Goal: Use online tool/utility: Utilize a website feature to perform a specific function

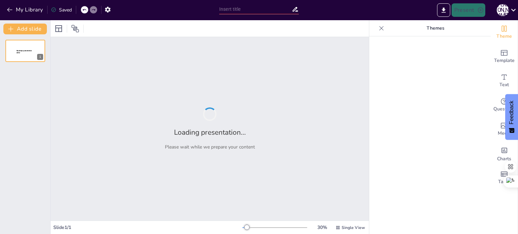
type input "Imported RA_Training_Diversity_Presentation_Enhanced.pptx"
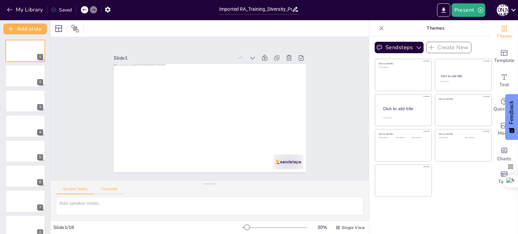
click at [116, 190] on button "Transcript" at bounding box center [109, 190] width 30 height 7
click at [72, 187] on div "Speaker Notes Transcript" at bounding box center [90, 190] width 68 height 9
click at [73, 189] on button "Speaker Notes" at bounding box center [75, 190] width 38 height 7
click at [13, 78] on div at bounding box center [25, 76] width 40 height 23
click at [12, 102] on div at bounding box center [25, 101] width 40 height 23
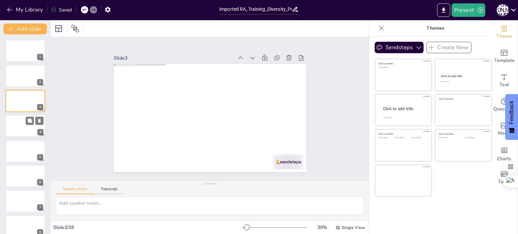
click at [17, 120] on div at bounding box center [25, 126] width 40 height 23
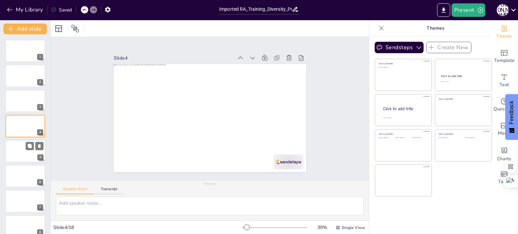
click at [15, 147] on div at bounding box center [25, 151] width 40 height 23
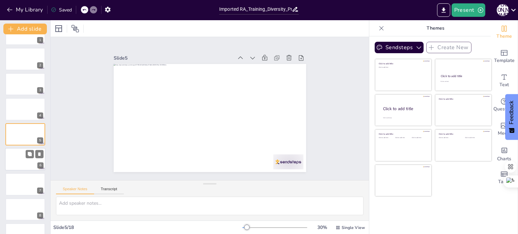
click at [18, 161] on div at bounding box center [25, 159] width 40 height 23
click at [12, 186] on div at bounding box center [25, 184] width 40 height 23
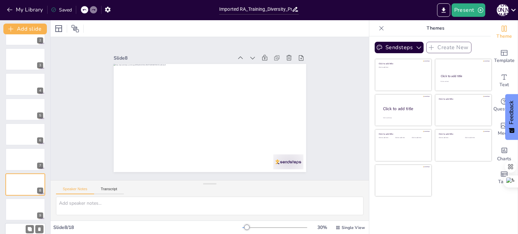
scroll to position [92, 0]
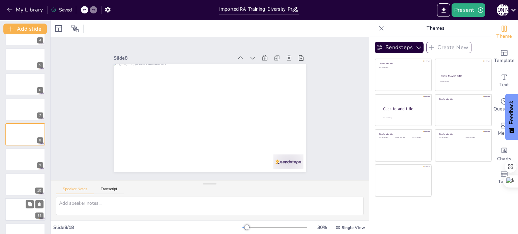
click at [12, 204] on div at bounding box center [25, 209] width 40 height 23
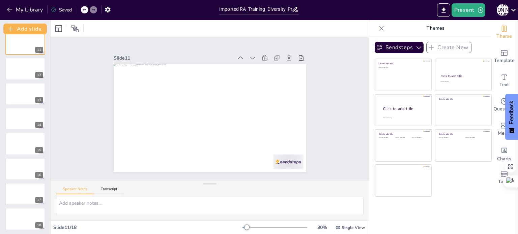
scroll to position [259, 0]
click at [12, 118] on div at bounding box center [25, 117] width 40 height 23
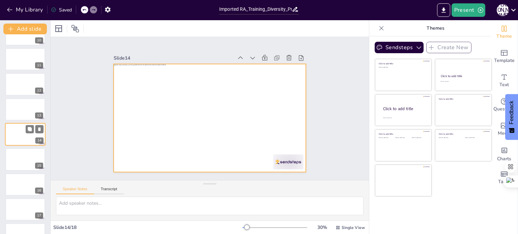
click at [13, 144] on div at bounding box center [25, 134] width 40 height 23
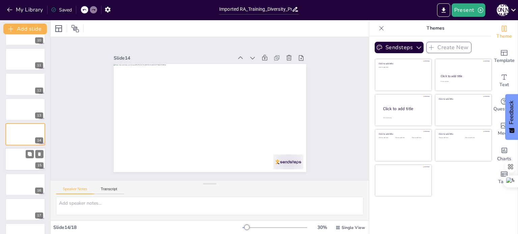
click at [13, 156] on div at bounding box center [25, 159] width 40 height 23
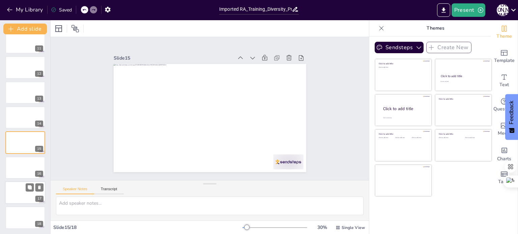
click at [9, 193] on div at bounding box center [25, 192] width 40 height 23
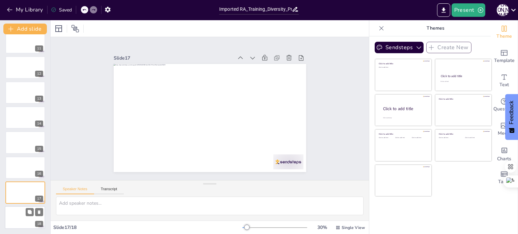
click at [17, 215] on div at bounding box center [25, 218] width 40 height 22
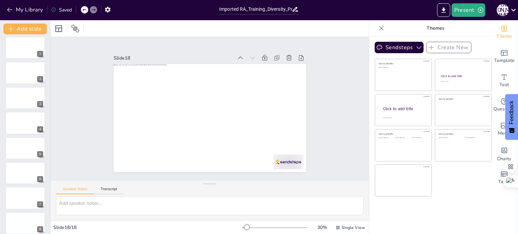
scroll to position [0, 0]
click at [18, 75] on div at bounding box center [25, 76] width 40 height 23
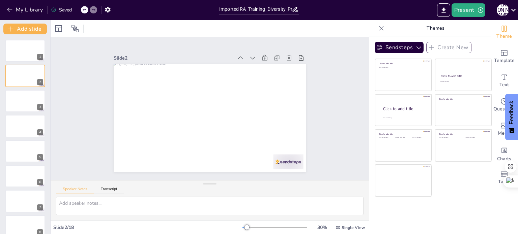
click at [30, 27] on button "Add slide" at bounding box center [24, 29] width 43 height 11
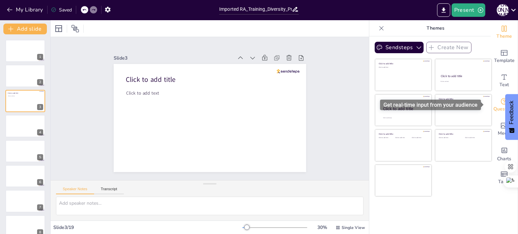
click at [493, 105] on span "Questions" at bounding box center [504, 108] width 22 height 7
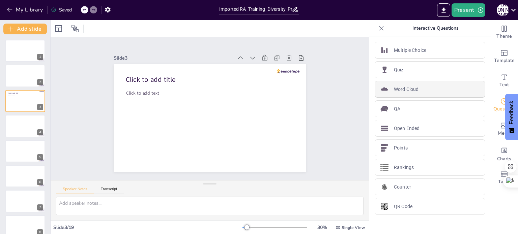
click at [406, 87] on p "Word Cloud" at bounding box center [406, 89] width 25 height 7
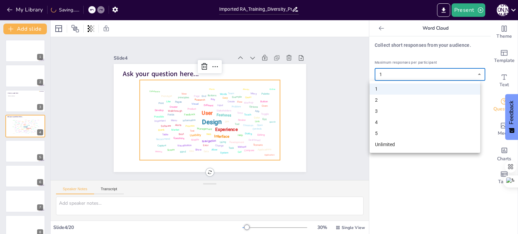
click at [411, 74] on body "My Library Saving...... Imported RA_Training_Diversity_Presentation_Enhanced.pp…" at bounding box center [259, 117] width 518 height 234
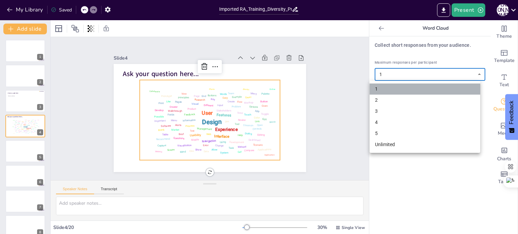
click at [402, 90] on li "1" at bounding box center [424, 89] width 111 height 11
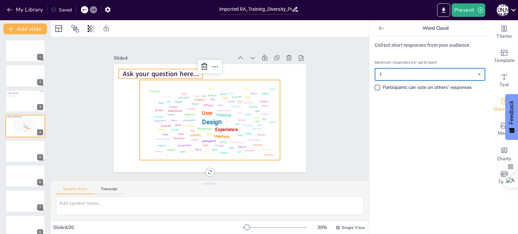
click at [148, 69] on span "Ask your question here..." at bounding box center [164, 68] width 76 height 17
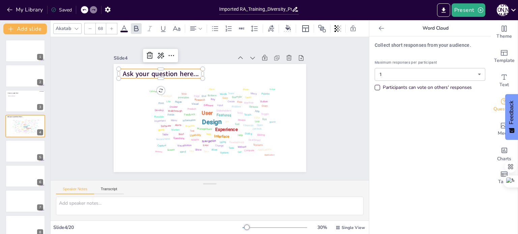
click at [156, 69] on span "Ask your question here..." at bounding box center [169, 64] width 76 height 25
click at [156, 69] on span "Ask your question here..." at bounding box center [164, 68] width 76 height 17
click at [160, 73] on span "Ask your question here..." at bounding box center [164, 68] width 76 height 17
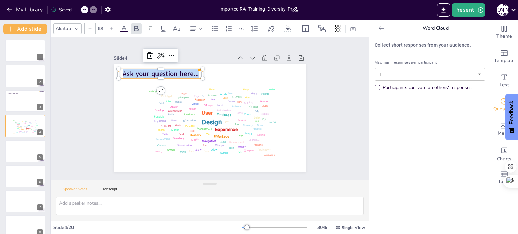
click at [160, 73] on span "Ask your question here..." at bounding box center [164, 68] width 76 height 17
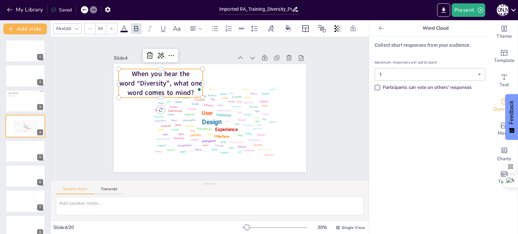
click at [198, 81] on div "Design User Experience Interface Features Navigation Usability Test Process Inf…" at bounding box center [209, 118] width 203 height 128
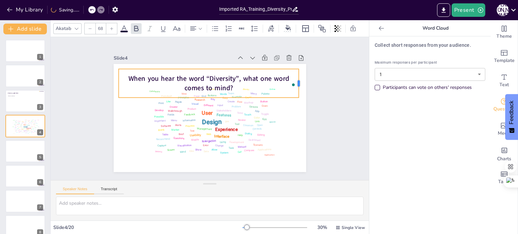
drag, startPoint x: 198, startPoint y: 81, endPoint x: 294, endPoint y: 71, distance: 95.9
click at [299, 79] on div at bounding box center [303, 93] width 8 height 29
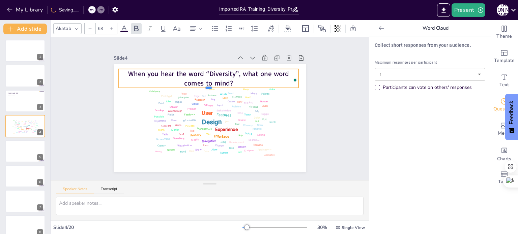
drag, startPoint x: 281, startPoint y: 97, endPoint x: 281, endPoint y: 84, distance: 12.5
click at [281, 84] on div "Design User Experience Interface Features Navigation Usability Test Process Inf…" at bounding box center [210, 118] width 192 height 108
click at [209, 71] on span "When you hear the word “Diversity”, what one word comes to mind?" at bounding box center [212, 76] width 161 height 30
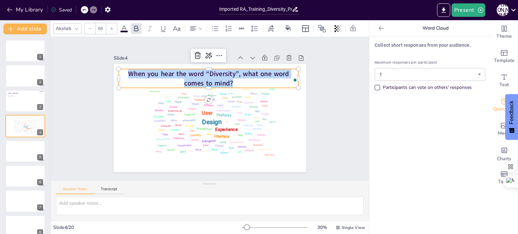
click at [209, 71] on span "When you hear the word “Diversity”, what one word comes to mind?" at bounding box center [220, 75] width 156 height 59
click at [90, 27] on icon at bounding box center [90, 29] width 4 height 4
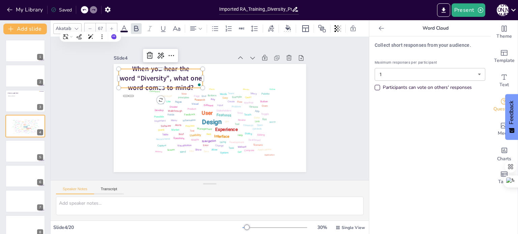
click at [90, 27] on icon at bounding box center [90, 29] width 4 height 4
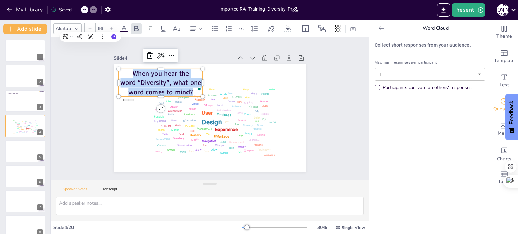
click at [90, 27] on icon at bounding box center [90, 29] width 4 height 4
click at [89, 26] on div "Improve it" at bounding box center [91, 24] width 24 height 10
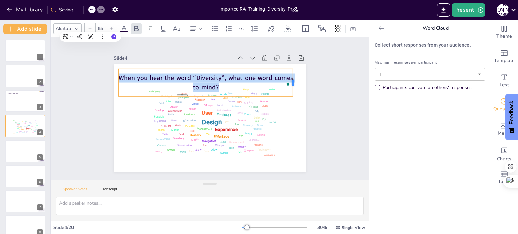
drag, startPoint x: 199, startPoint y: 79, endPoint x: 256, endPoint y: 69, distance: 57.8
click at [294, 78] on div at bounding box center [298, 92] width 8 height 28
click at [90, 27] on icon at bounding box center [90, 29] width 4 height 4
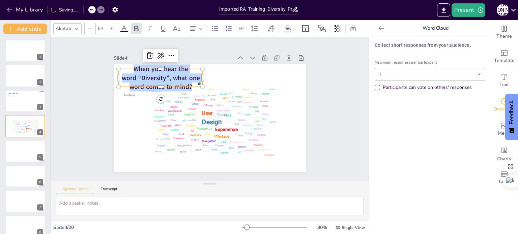
click at [90, 27] on icon at bounding box center [90, 29] width 4 height 4
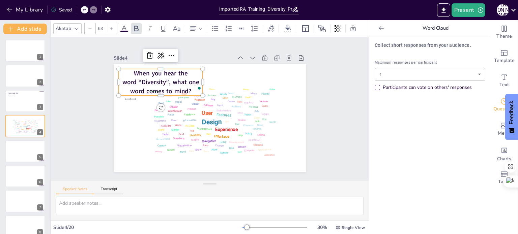
click at [90, 27] on icon at bounding box center [90, 29] width 4 height 4
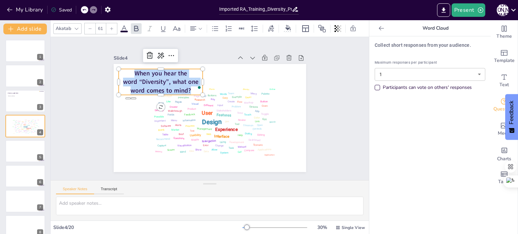
click at [90, 27] on icon at bounding box center [90, 29] width 4 height 4
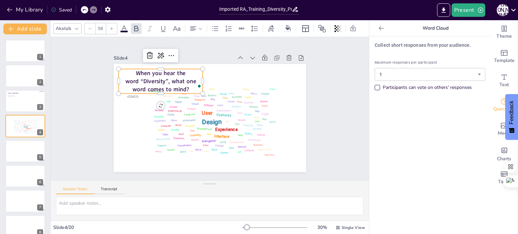
click at [90, 27] on icon at bounding box center [90, 29] width 4 height 4
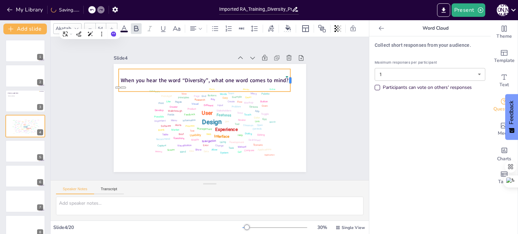
drag, startPoint x: 198, startPoint y: 76, endPoint x: 286, endPoint y: 75, distance: 87.6
click at [292, 78] on div at bounding box center [296, 89] width 8 height 23
click at [251, 67] on div "When you hear the word “Diversity”, what one word comes to mind?" at bounding box center [207, 80] width 173 height 40
click at [206, 54] on icon at bounding box center [210, 55] width 9 height 9
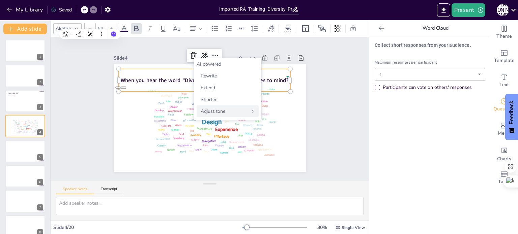
click at [252, 110] on icon at bounding box center [252, 112] width 4 height 4
click at [217, 76] on div "Casual" at bounding box center [227, 76] width 62 height 12
click at [207, 63] on span "Back" at bounding box center [207, 64] width 10 height 6
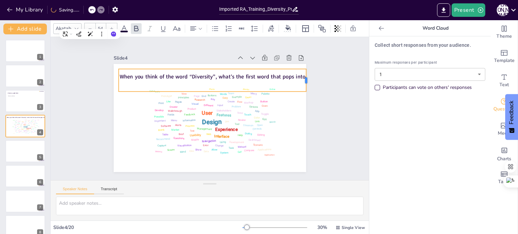
drag, startPoint x: 286, startPoint y: 79, endPoint x: 301, endPoint y: 80, distance: 14.9
click at [307, 80] on div at bounding box center [311, 90] width 8 height 23
click at [88, 27] on icon at bounding box center [90, 29] width 4 height 4
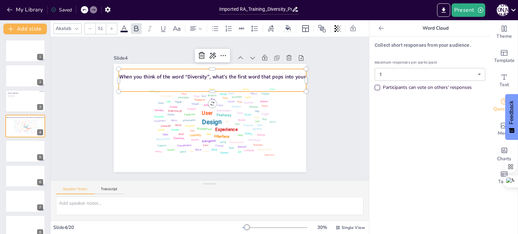
click at [88, 27] on icon at bounding box center [90, 29] width 4 height 4
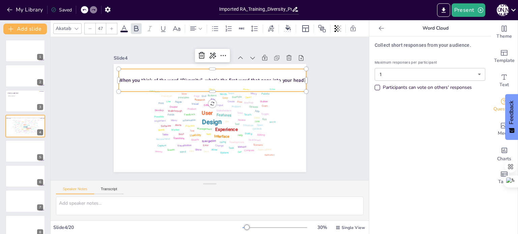
click at [88, 27] on icon at bounding box center [90, 29] width 4 height 4
type input "45"
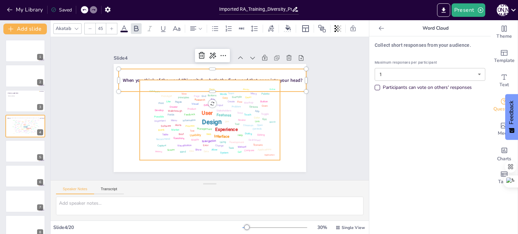
click at [135, 101] on div "Design User Experience Interface Features Navigation Usability Test Process Inf…" at bounding box center [208, 120] width 148 height 94
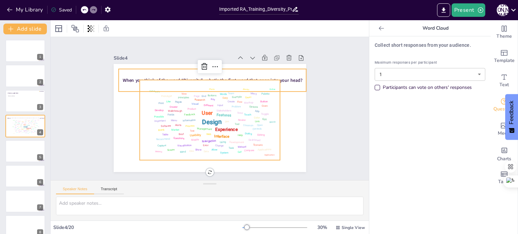
click at [129, 75] on span "When you think of the word “Diversity”, what’s the first word that pops into yo…" at bounding box center [215, 80] width 179 height 25
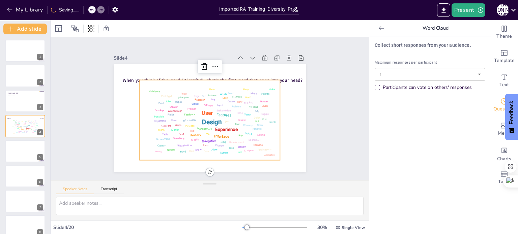
click at [163, 110] on div "Design User Experience Interface Features Navigation Usability Test Process Inf…" at bounding box center [210, 120] width 136 height 76
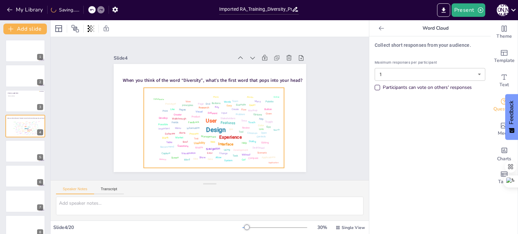
drag, startPoint x: 178, startPoint y: 115, endPoint x: 182, endPoint y: 123, distance: 8.3
click at [182, 123] on div "Design User Experience Interface Features Navigation Usability Test Process Inf…" at bounding box center [212, 128] width 144 height 90
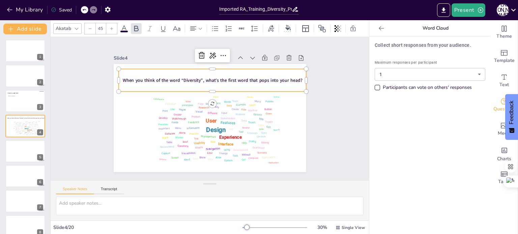
click at [182, 78] on span "When you think of the word “Diversity”, what’s the first word that pops into yo…" at bounding box center [218, 81] width 177 height 43
click at [256, 25] on icon at bounding box center [254, 29] width 8 height 8
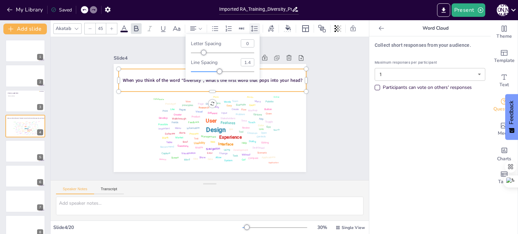
click at [256, 25] on icon at bounding box center [254, 29] width 8 height 8
click at [200, 28] on icon at bounding box center [200, 28] width 5 height 5
click at [195, 74] on icon at bounding box center [195, 74] width 8 height 8
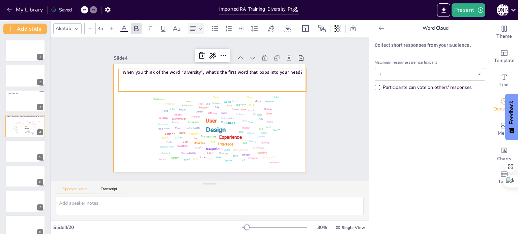
click at [132, 106] on div at bounding box center [207, 118] width 211 height 146
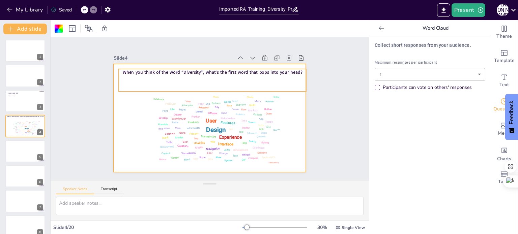
click at [202, 82] on div "When you think of the word “Diversity”, what’s the first word that pops into yo…" at bounding box center [213, 80] width 188 height 23
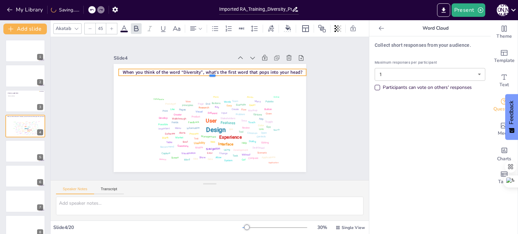
drag, startPoint x: 206, startPoint y: 90, endPoint x: 209, endPoint y: 74, distance: 16.1
click at [209, 74] on div at bounding box center [215, 79] width 187 height 25
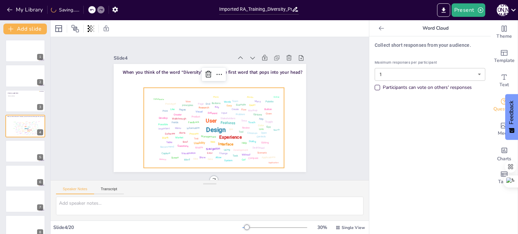
click at [197, 113] on div "Design User Experience Interface Features Navigation Usability Test Process Inf…" at bounding box center [212, 128] width 144 height 90
click at [276, 91] on div "Design User Experience Interface Features Navigation Usability Test Process Inf…" at bounding box center [209, 128] width 149 height 103
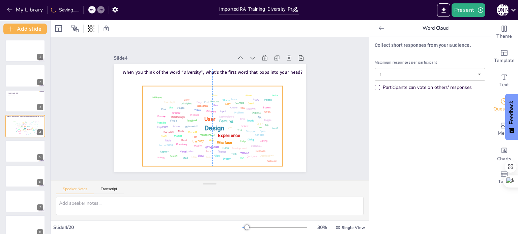
click at [247, 107] on div "Mockup" at bounding box center [251, 109] width 10 height 4
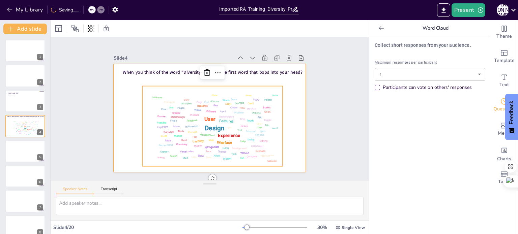
click at [290, 122] on div at bounding box center [210, 118] width 192 height 108
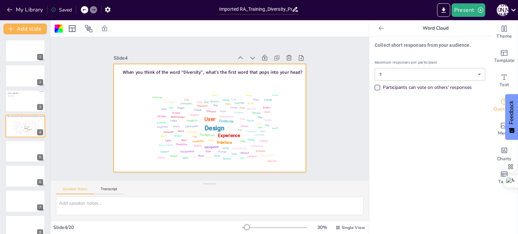
click at [374, 85] on div "Participants can vote on others' responses" at bounding box center [376, 87] width 5 height 5
click at [26, 99] on div "Click to add title Click to add text 3" at bounding box center [25, 101] width 40 height 23
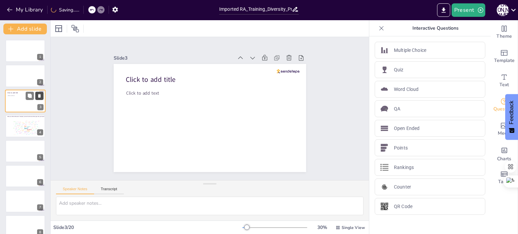
click at [42, 93] on button at bounding box center [39, 96] width 8 height 8
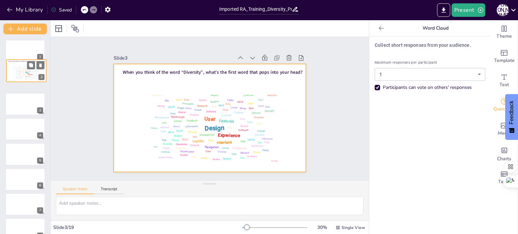
drag, startPoint x: 9, startPoint y: 98, endPoint x: 10, endPoint y: 66, distance: 32.0
click at [10, 66] on div at bounding box center [26, 71] width 40 height 22
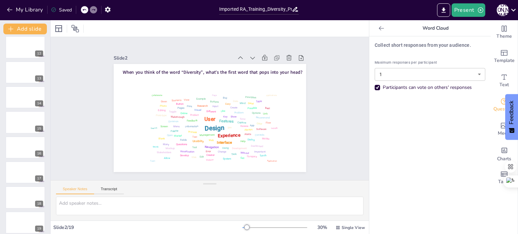
scroll to position [284, 0]
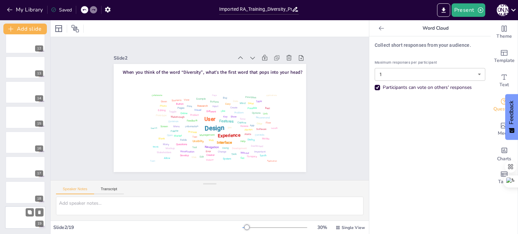
click at [11, 214] on div at bounding box center [25, 217] width 40 height 23
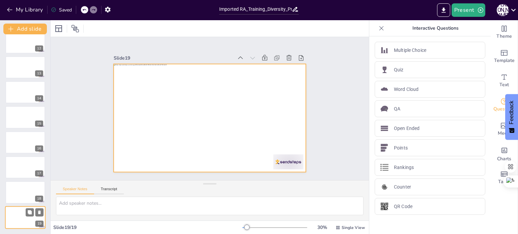
click at [13, 214] on div at bounding box center [25, 217] width 40 height 23
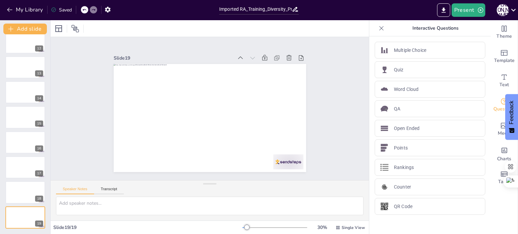
click at [11, 232] on div "1 When you think of the word “Diversity”, what’s the first word that pops into …" at bounding box center [25, 134] width 50 height 200
click at [422, 131] on div "Open Ended" at bounding box center [429, 128] width 111 height 17
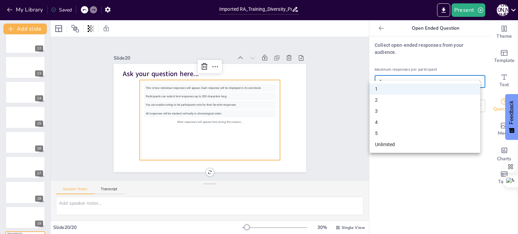
click at [474, 76] on body "My Library Saved Imported RA_Training_Diversity_Presentation_Enhanced.pptx Pres…" at bounding box center [259, 117] width 518 height 234
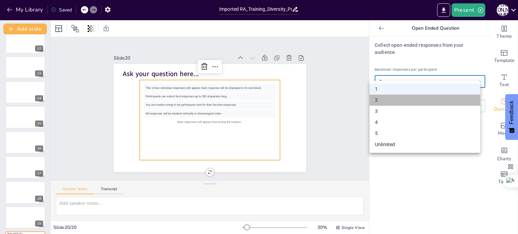
click at [410, 101] on li "2" at bounding box center [424, 100] width 111 height 11
type input "2"
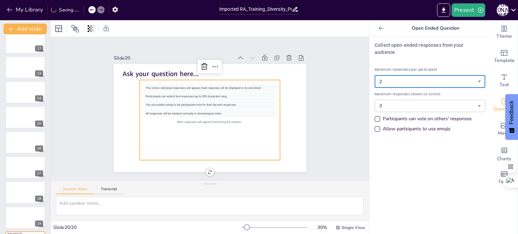
click at [473, 100] on body "My Library Saving...... Imported RA_Training_Diversity_Presentation_Enhanced.pp…" at bounding box center [259, 117] width 518 height 234
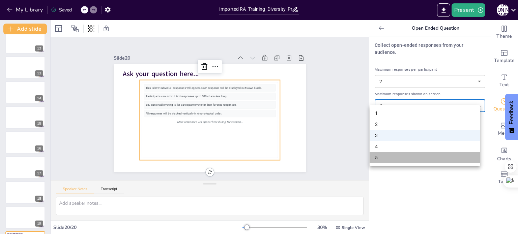
click at [417, 157] on li "5" at bounding box center [424, 157] width 111 height 11
type input "5"
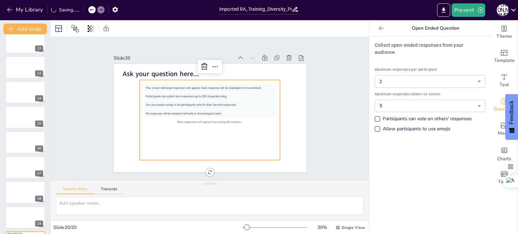
click at [375, 127] on div "Allow participants to use emojis" at bounding box center [376, 128] width 3 height 3
click at [374, 116] on div "Participants can vote on others' responses" at bounding box center [376, 118] width 5 height 5
click at [473, 15] on button "Present" at bounding box center [468, 9] width 34 height 13
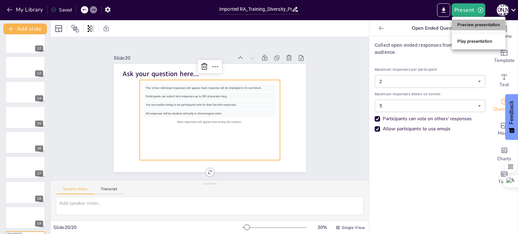
click at [476, 24] on li "Preview presentation" at bounding box center [479, 25] width 54 height 11
